Goal: Information Seeking & Learning: Compare options

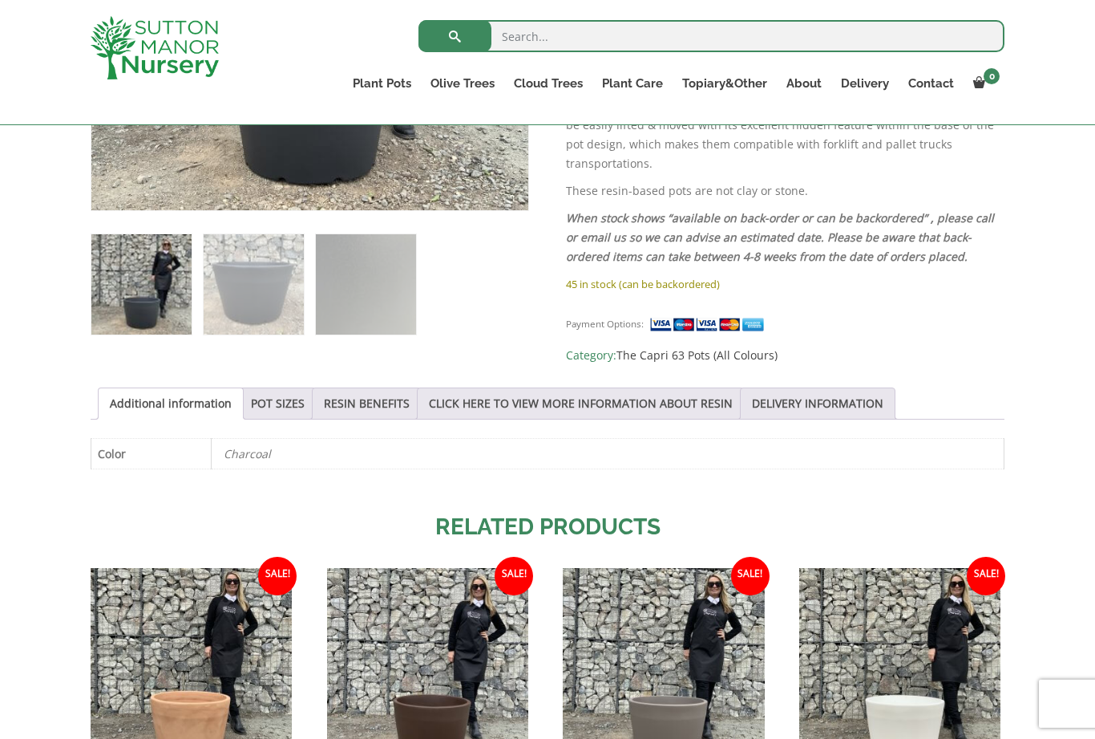
scroll to position [622, 0]
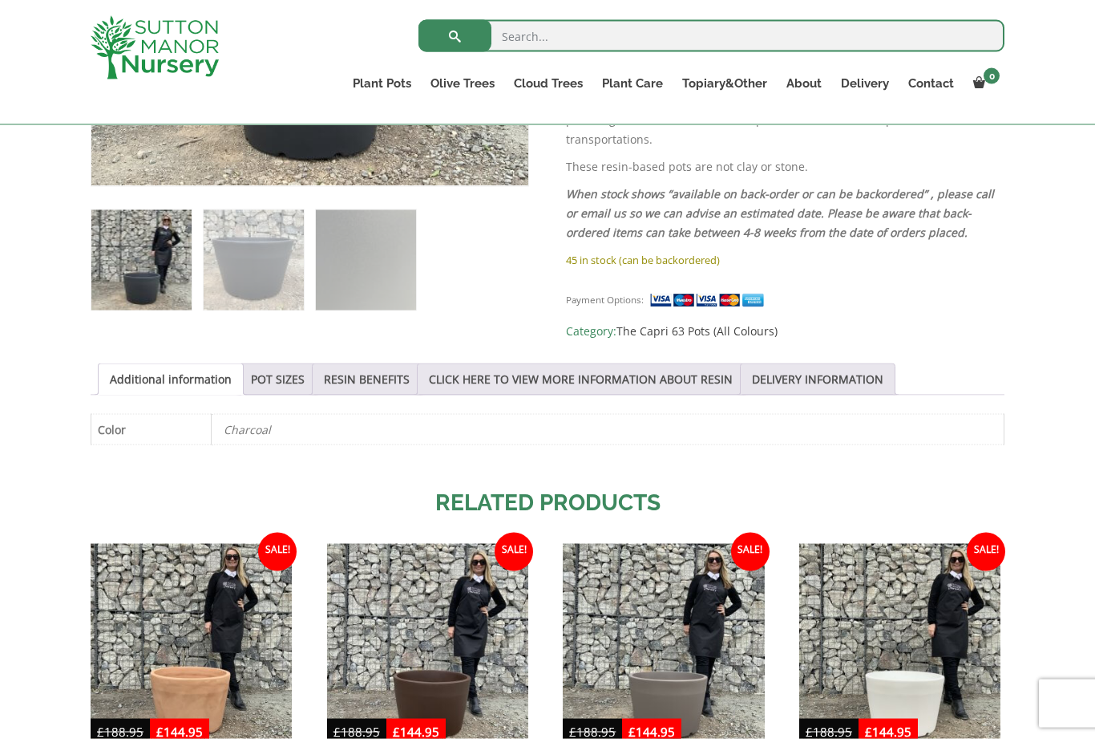
click at [293, 370] on link "POT SIZES" at bounding box center [278, 379] width 54 height 30
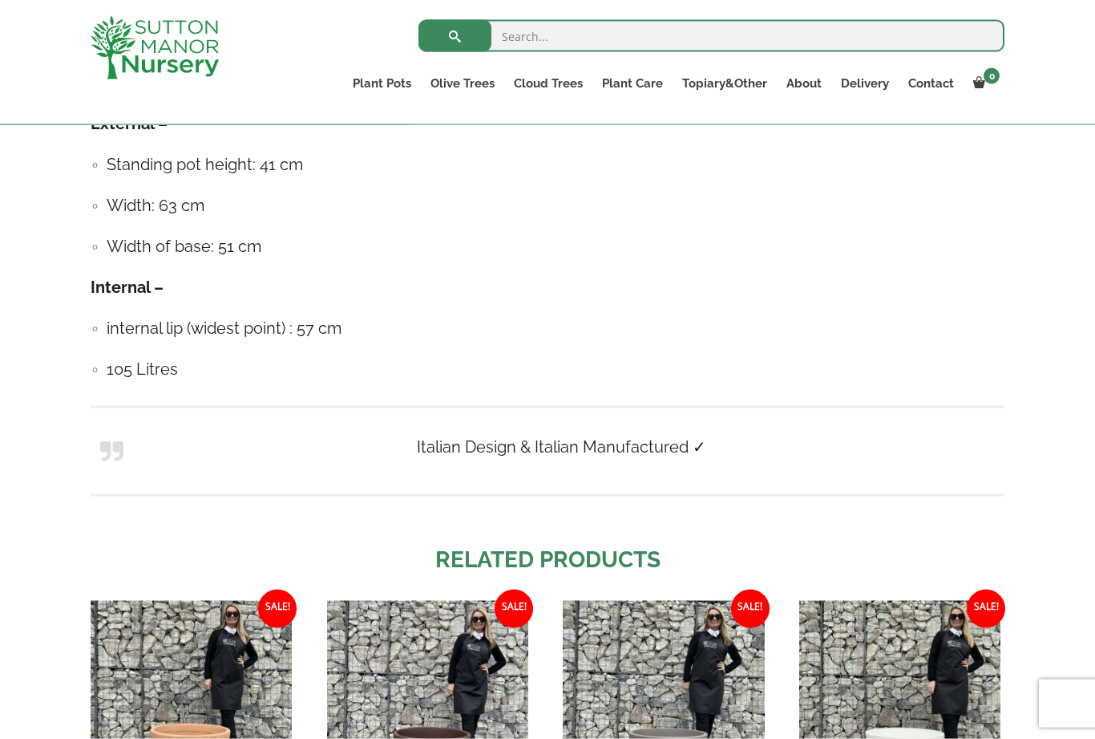
scroll to position [1016, 0]
click at [0, 0] on link "The Amalfi Pots" at bounding box center [0, 0] width 0 height 0
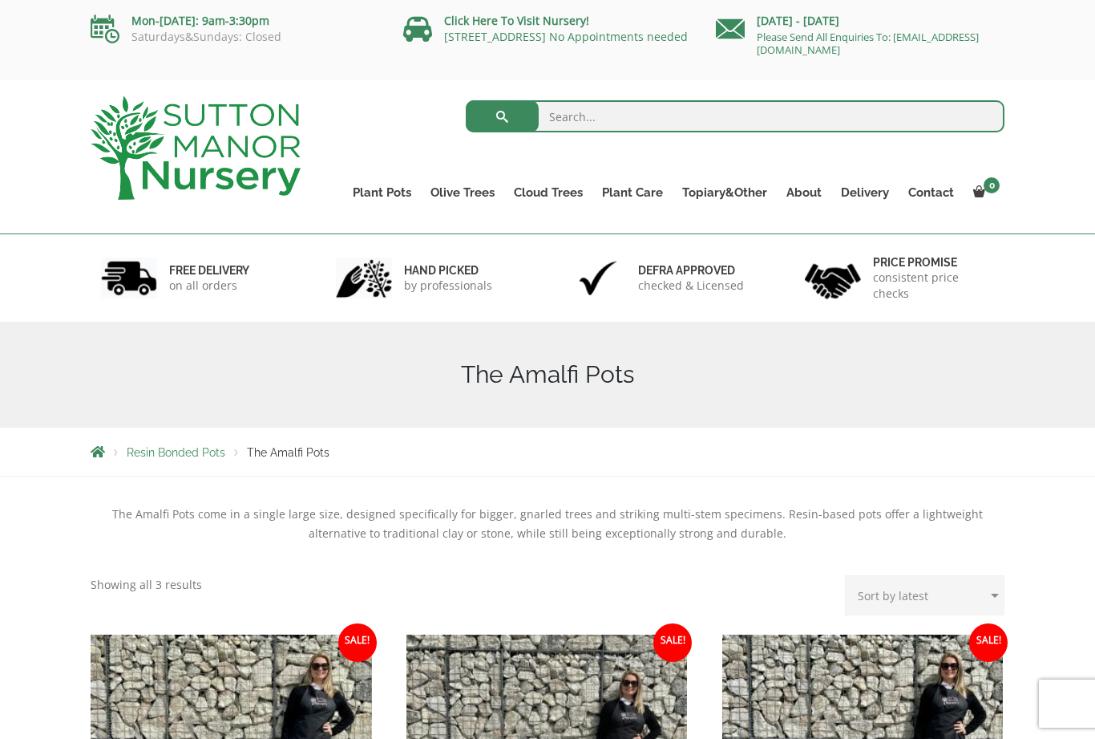
click at [0, 0] on link "The Old Stone Pots" at bounding box center [0, 0] width 0 height 0
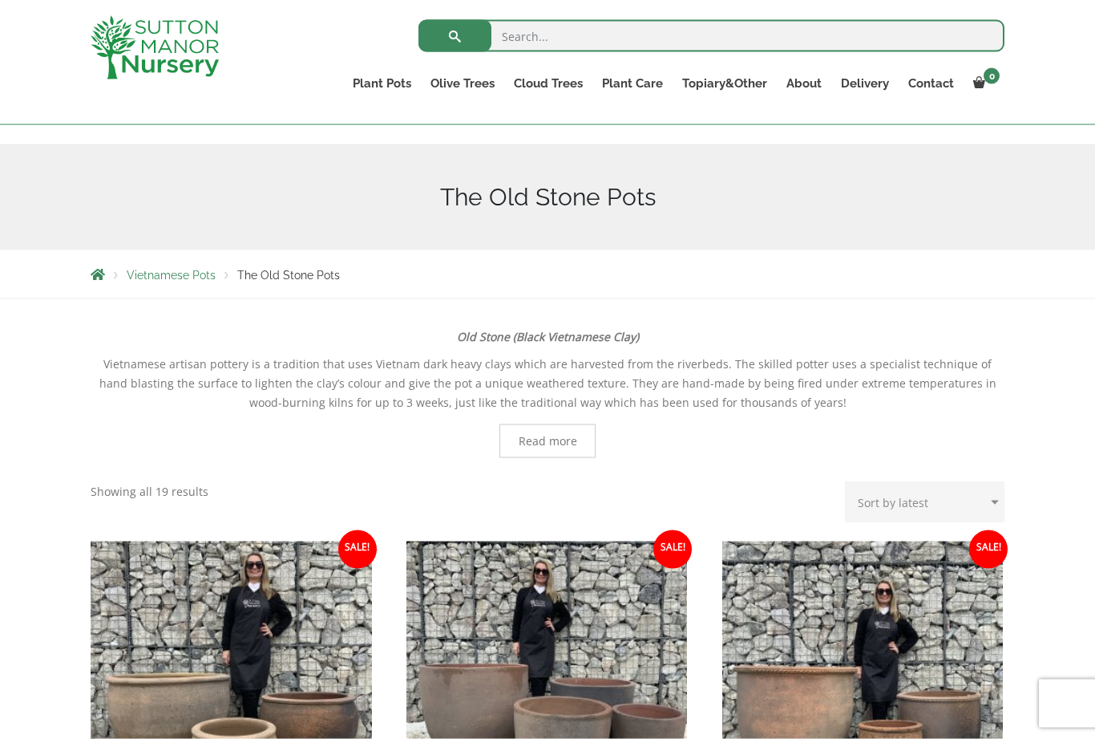
scroll to position [149, 0]
click at [0, 0] on link "Fibre Clay Pots" at bounding box center [0, 0] width 0 height 0
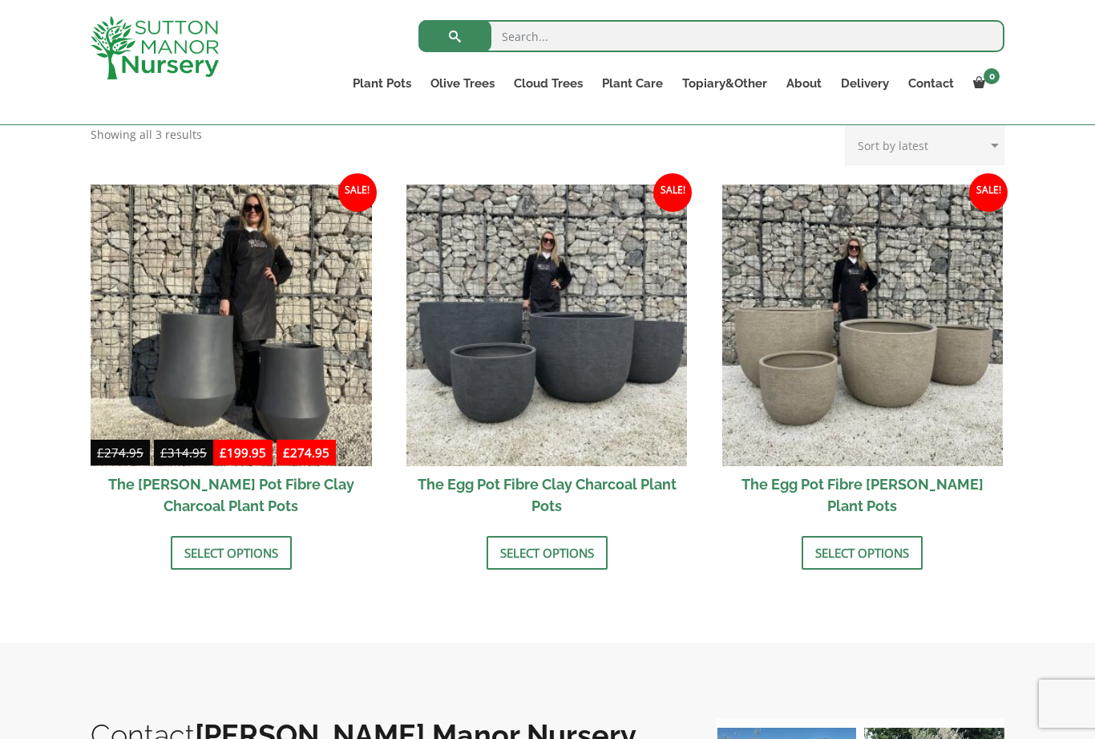
scroll to position [479, 0]
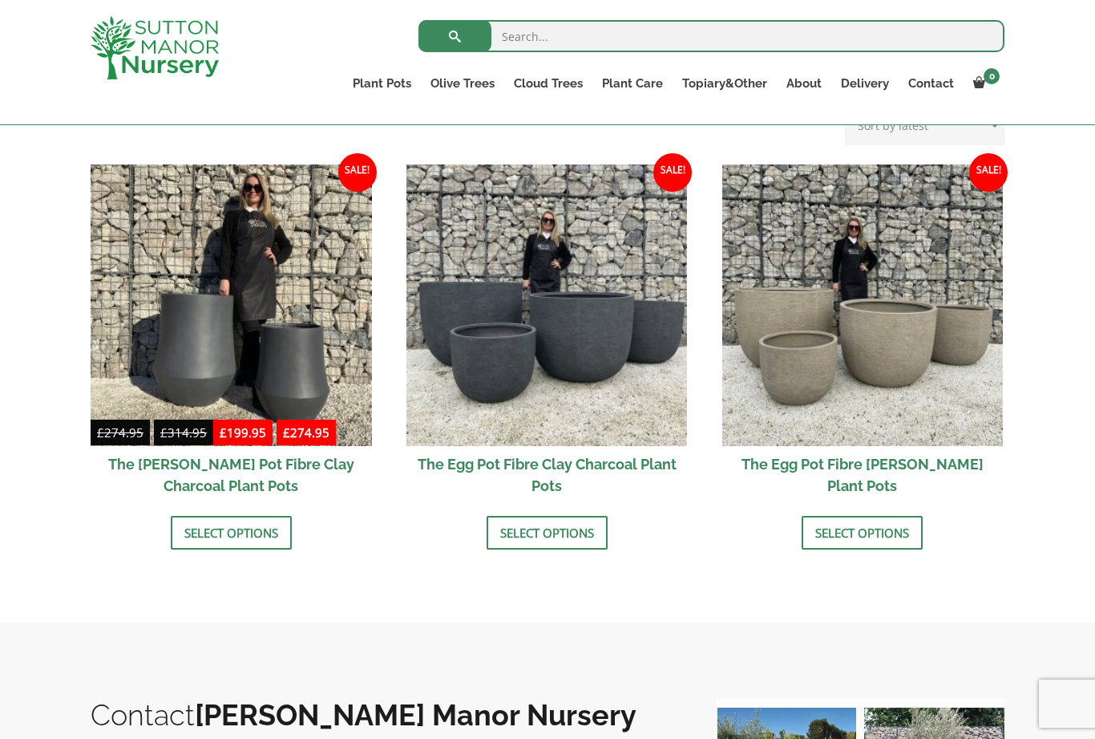
click at [569, 531] on link "Select options" at bounding box center [547, 533] width 121 height 34
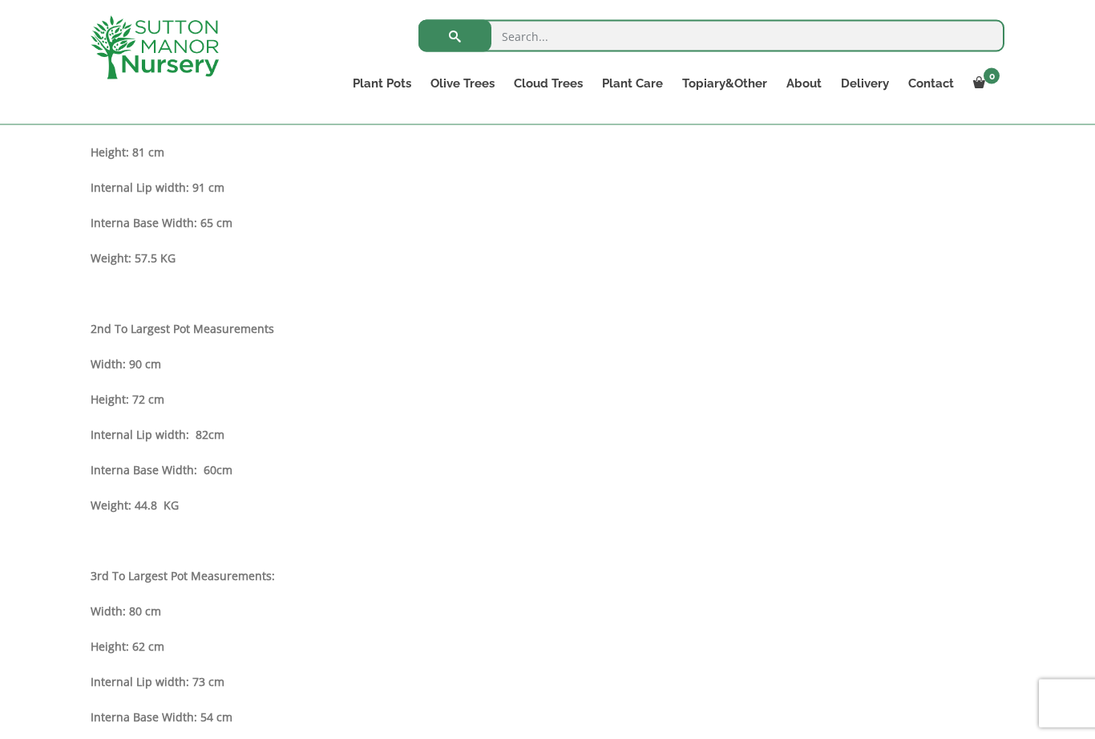
scroll to position [951, 0]
